Goal: Task Accomplishment & Management: Use online tool/utility

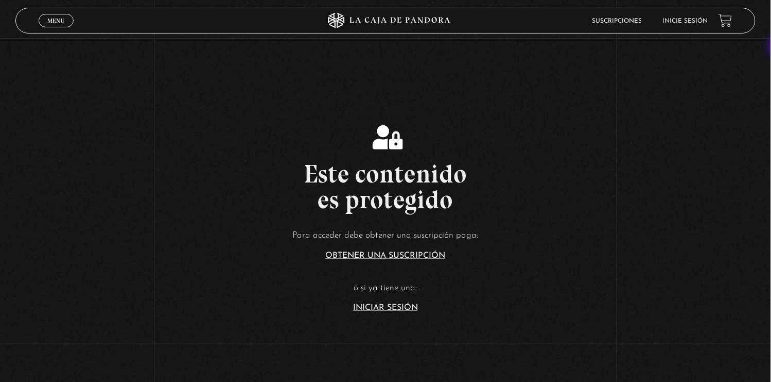
scroll to position [109, 0]
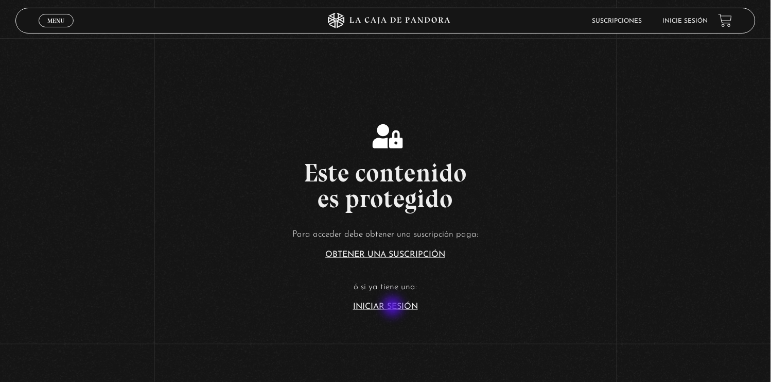
click at [394, 307] on link "Iniciar Sesión" at bounding box center [385, 306] width 65 height 8
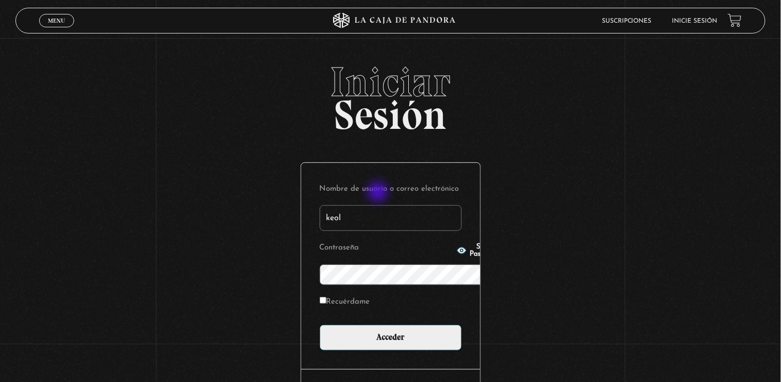
type input "keolguinm@gmail.com"
click at [320, 324] on input "Acceder" at bounding box center [391, 337] width 142 height 26
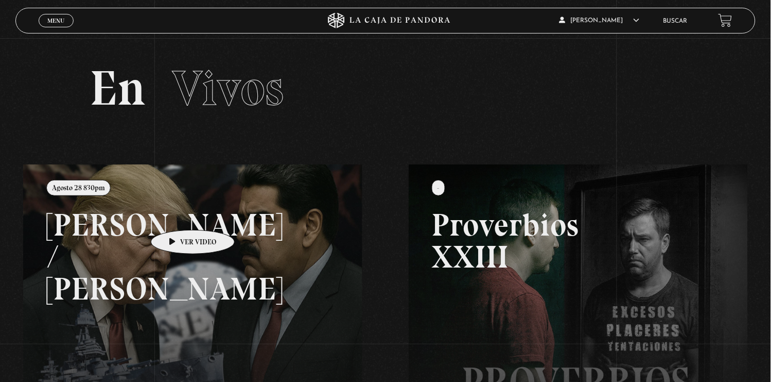
click at [177, 214] on link at bounding box center [408, 355] width 771 height 382
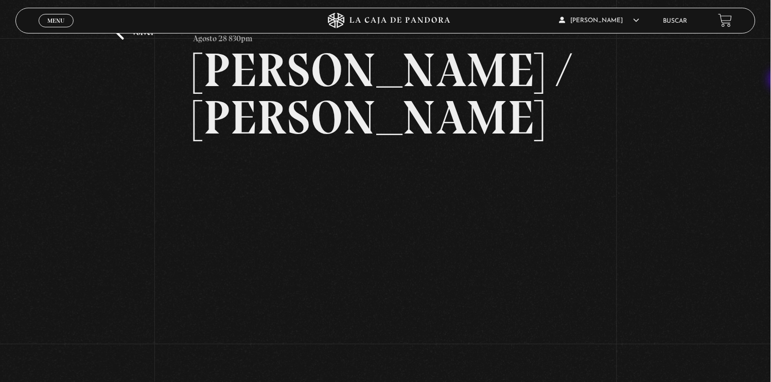
scroll to position [57, 0]
